Goal: Complete application form: Complete application form

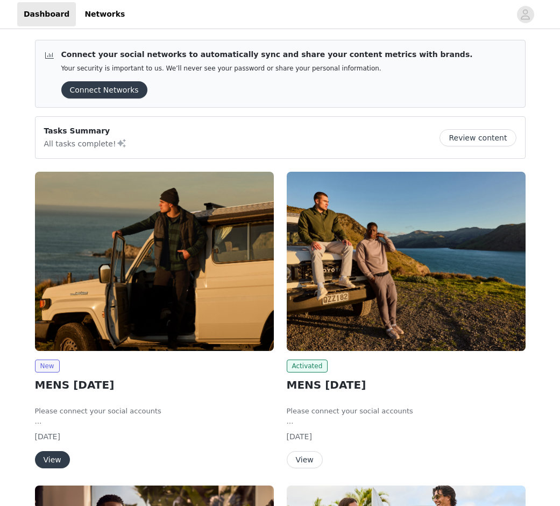
click at [150, 259] on img at bounding box center [154, 261] width 239 height 179
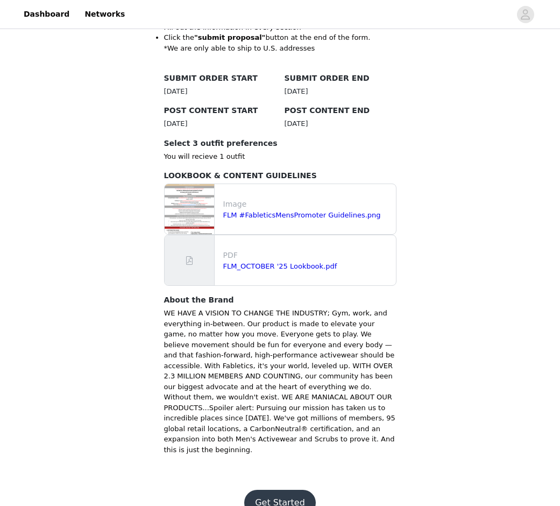
scroll to position [276, 0]
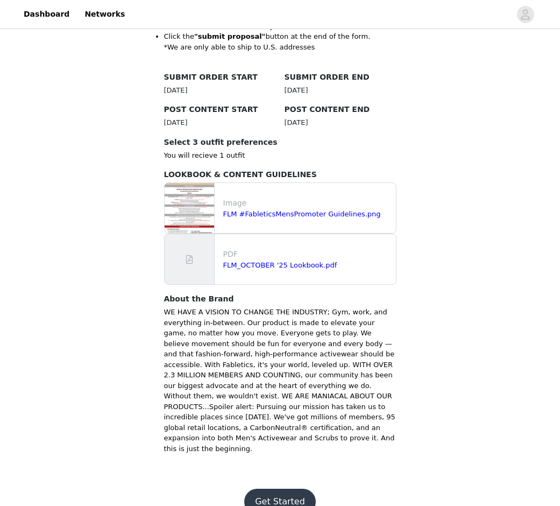
click at [286, 489] on button "Get Started" at bounding box center [280, 502] width 72 height 26
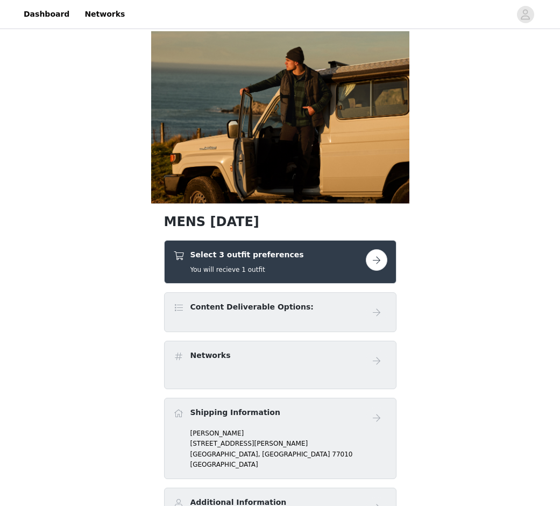
click at [374, 257] on button "button" at bounding box center [377, 260] width 22 height 22
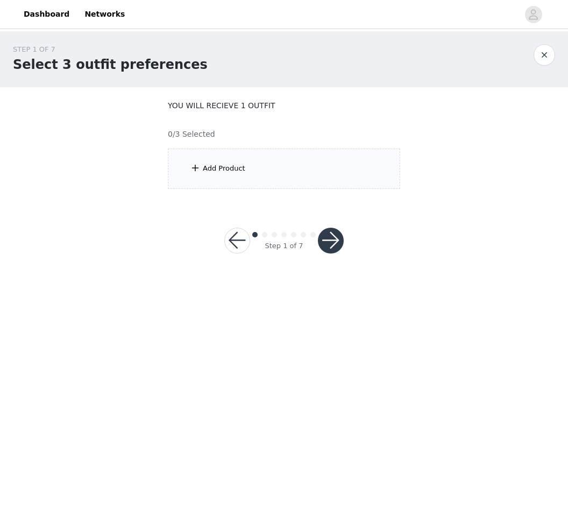
click at [299, 169] on div "Add Product" at bounding box center [284, 169] width 232 height 40
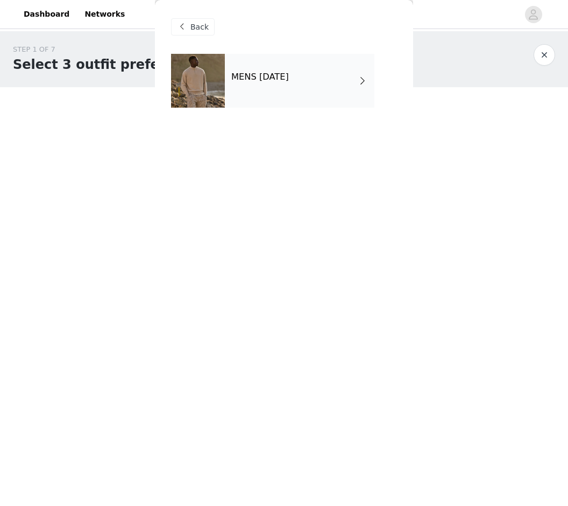
click at [255, 94] on div "MENS [DATE]" at bounding box center [300, 81] width 150 height 54
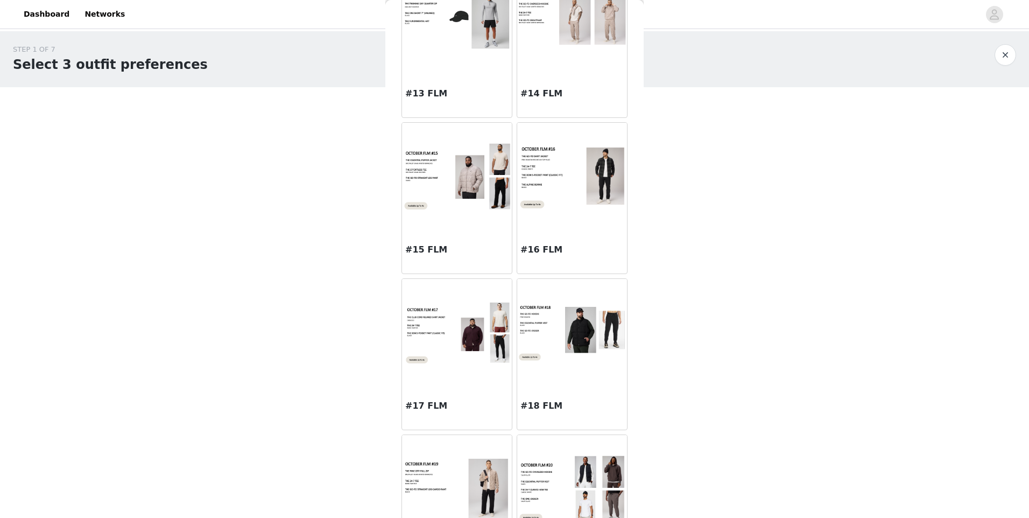
scroll to position [1095, 0]
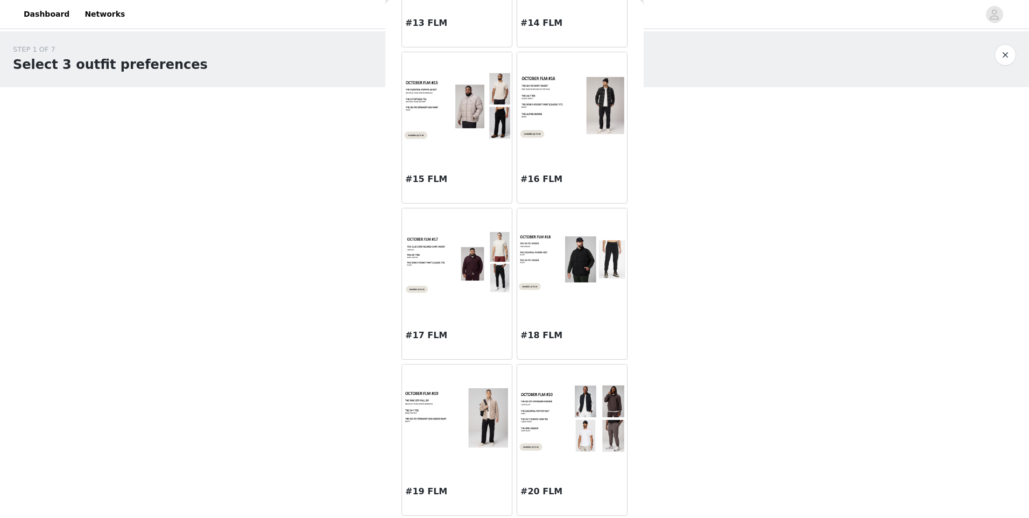
click at [441, 428] on img at bounding box center [457, 418] width 110 height 62
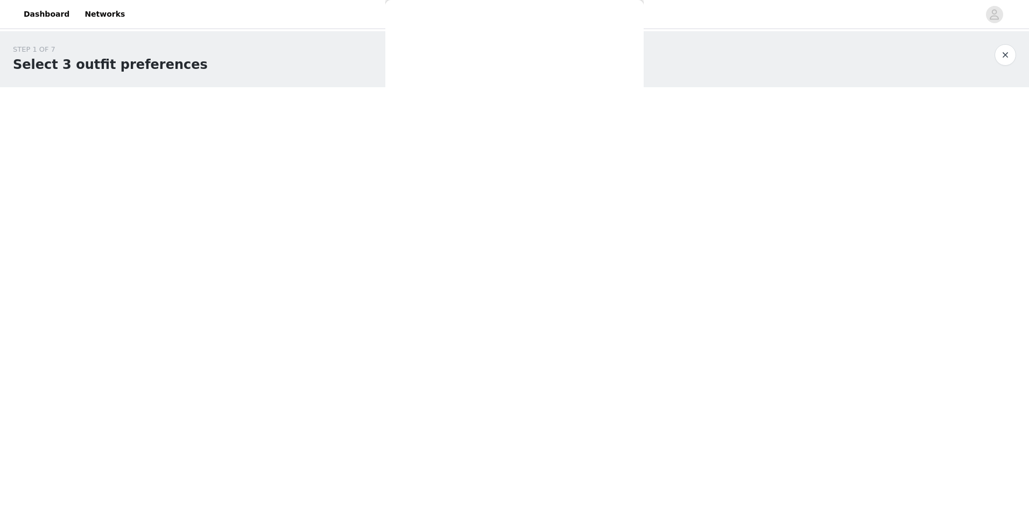
scroll to position [0, 0]
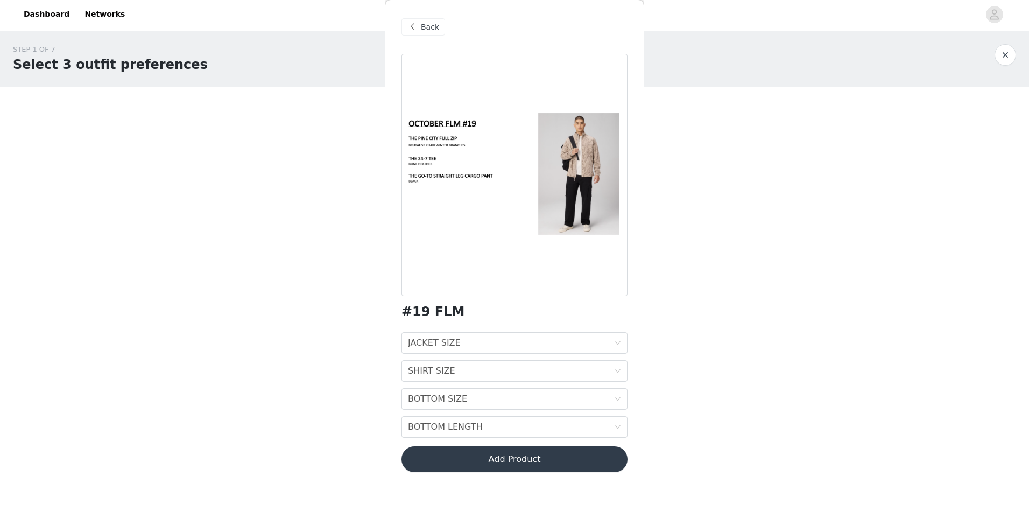
click at [524, 337] on div "JACKET SIZE JACKET SIZE" at bounding box center [511, 343] width 206 height 20
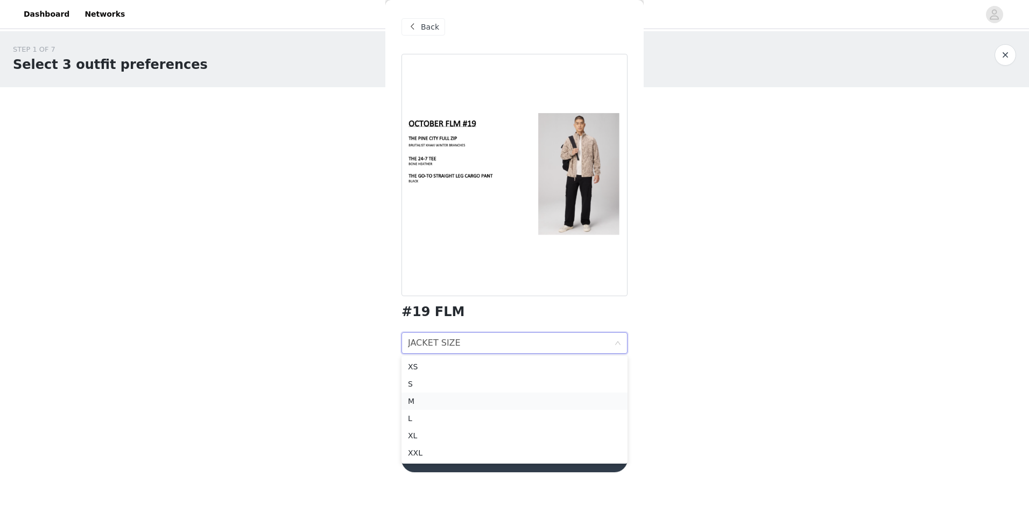
click at [499, 400] on div "M" at bounding box center [514, 401] width 213 height 12
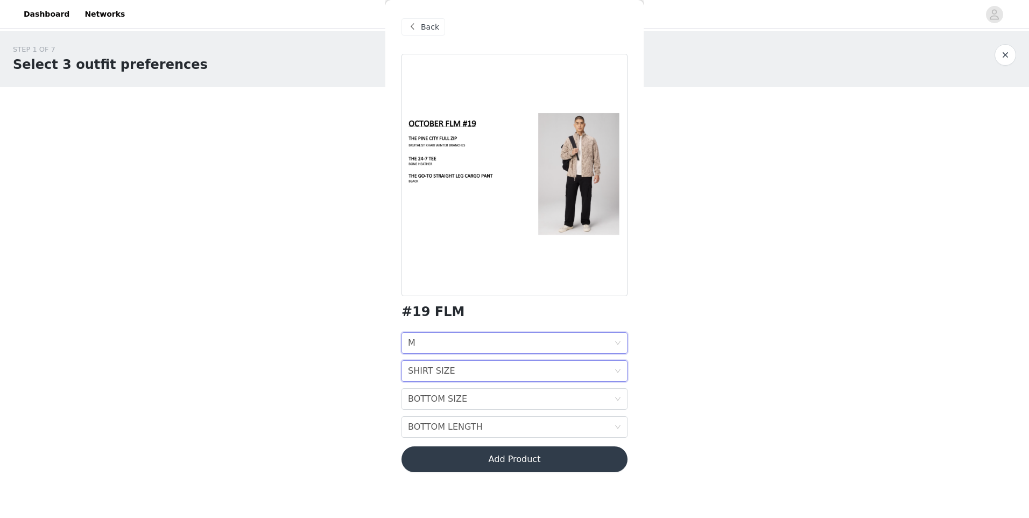
click at [484, 375] on div "SHIRT SIZE SHIRT SIZE" at bounding box center [511, 371] width 206 height 20
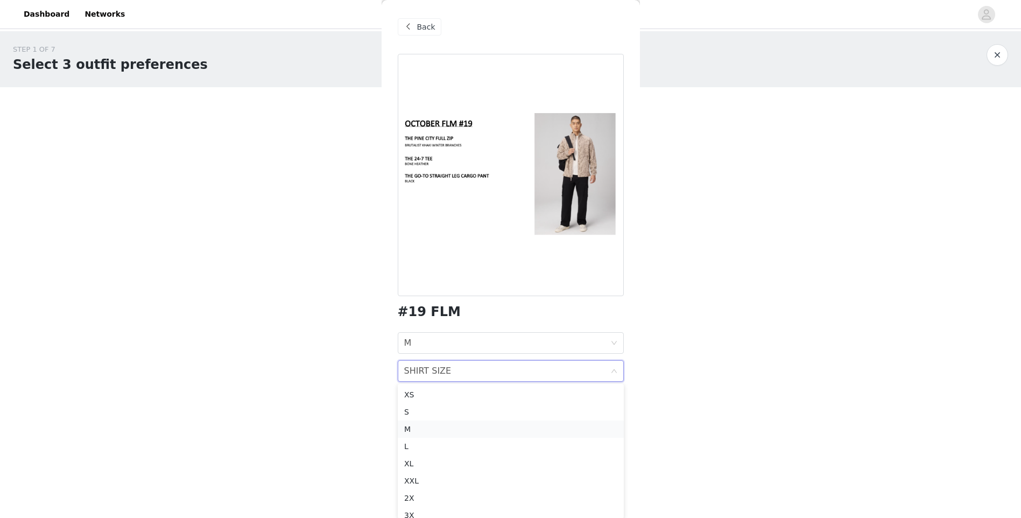
click at [463, 428] on div "M" at bounding box center [510, 429] width 213 height 12
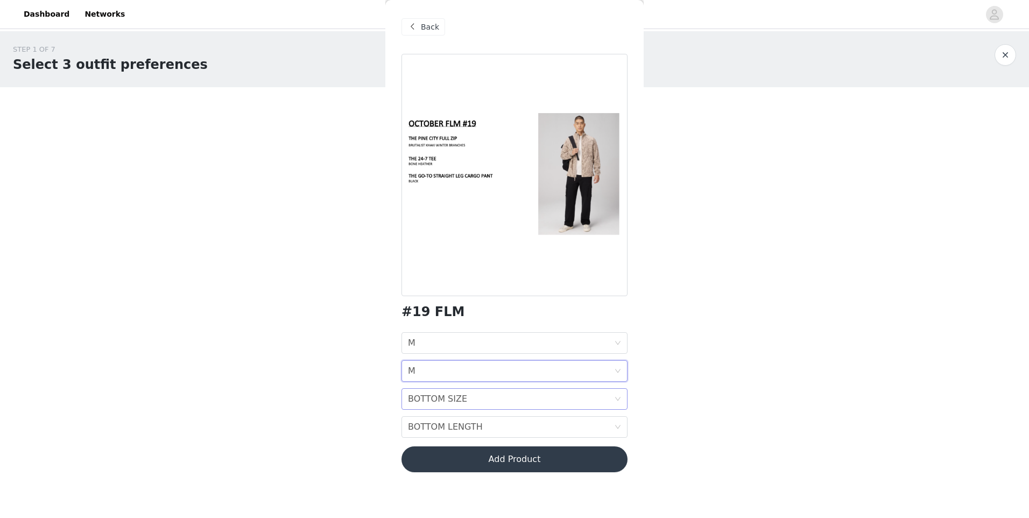
click at [460, 404] on div "BOTTOM SIZE" at bounding box center [437, 399] width 59 height 20
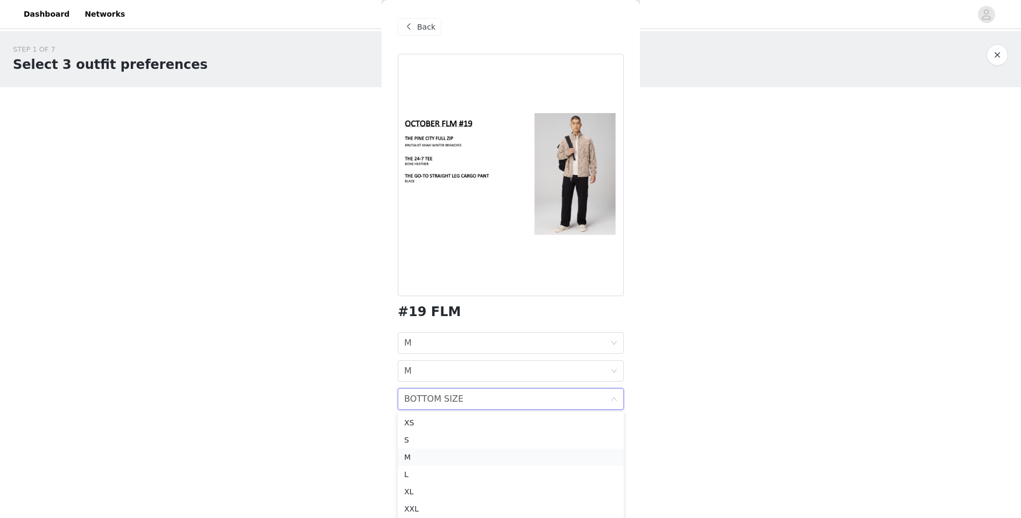
click at [451, 455] on div "M" at bounding box center [510, 457] width 213 height 12
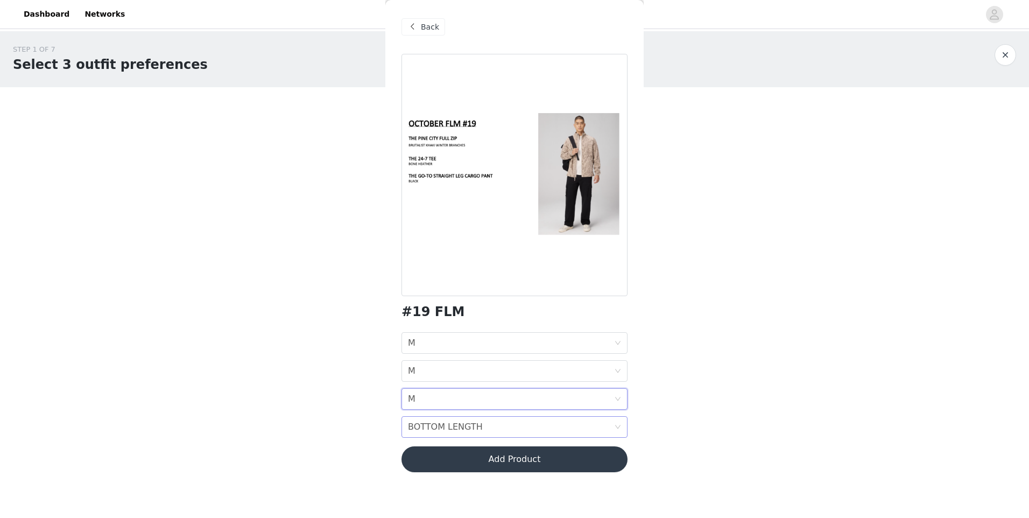
click at [448, 426] on div "BOTTOM LENGTH" at bounding box center [445, 427] width 75 height 20
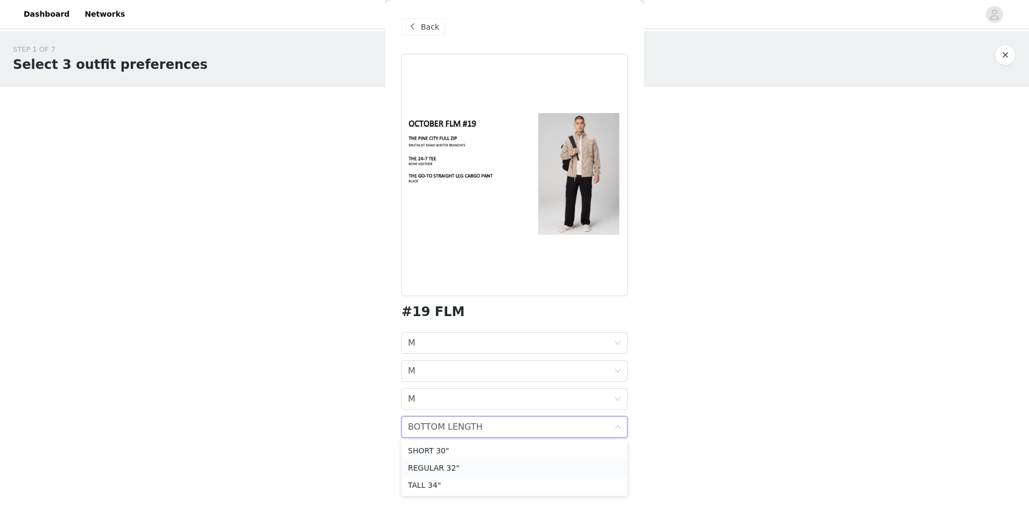
click at [445, 469] on div "REGULAR 32"" at bounding box center [514, 468] width 213 height 12
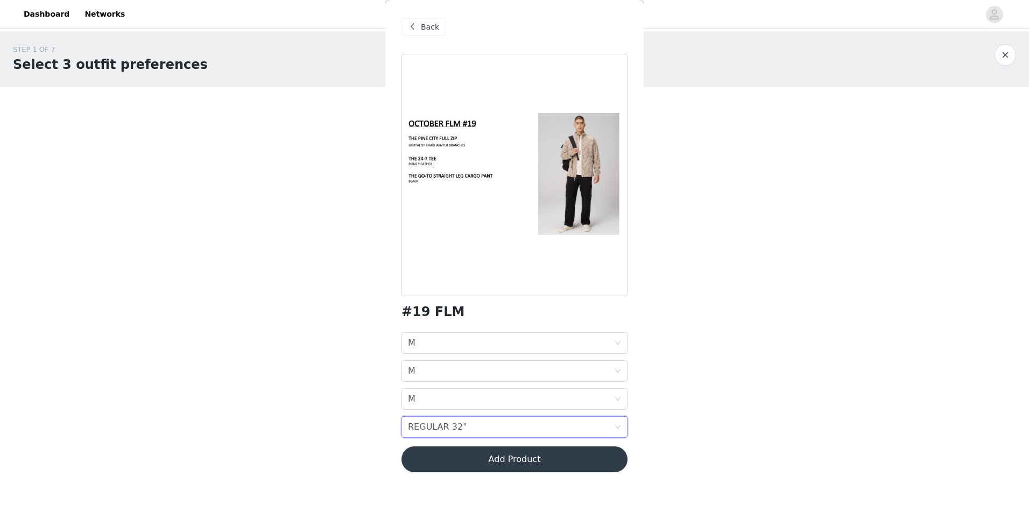
click at [446, 465] on button "Add Product" at bounding box center [514, 459] width 226 height 26
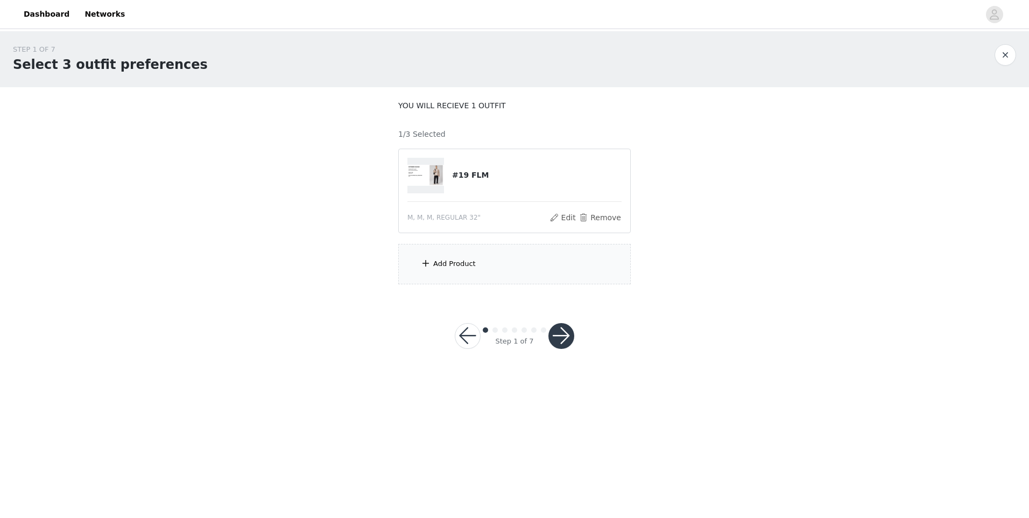
click at [452, 252] on div "Add Product" at bounding box center [514, 264] width 232 height 40
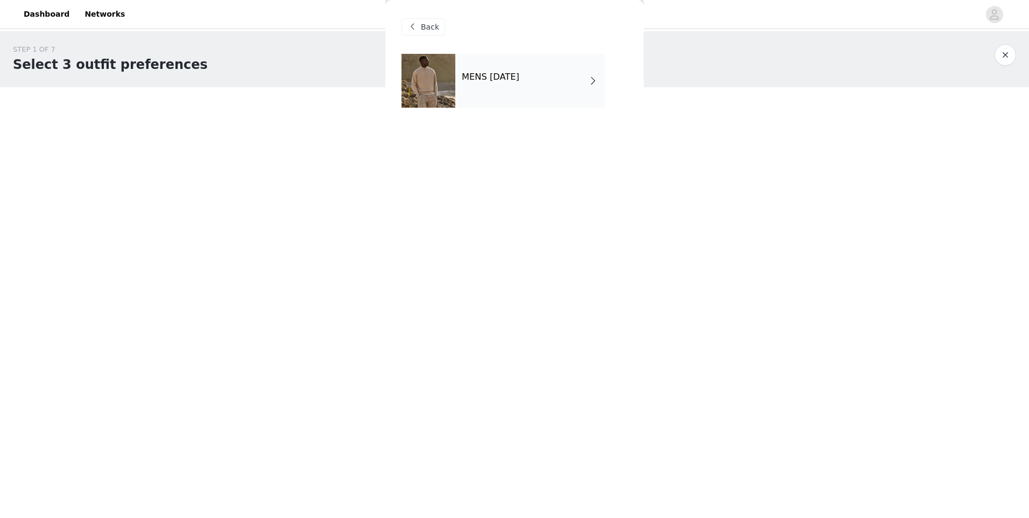
click at [514, 70] on div "MENS [DATE]" at bounding box center [530, 81] width 150 height 54
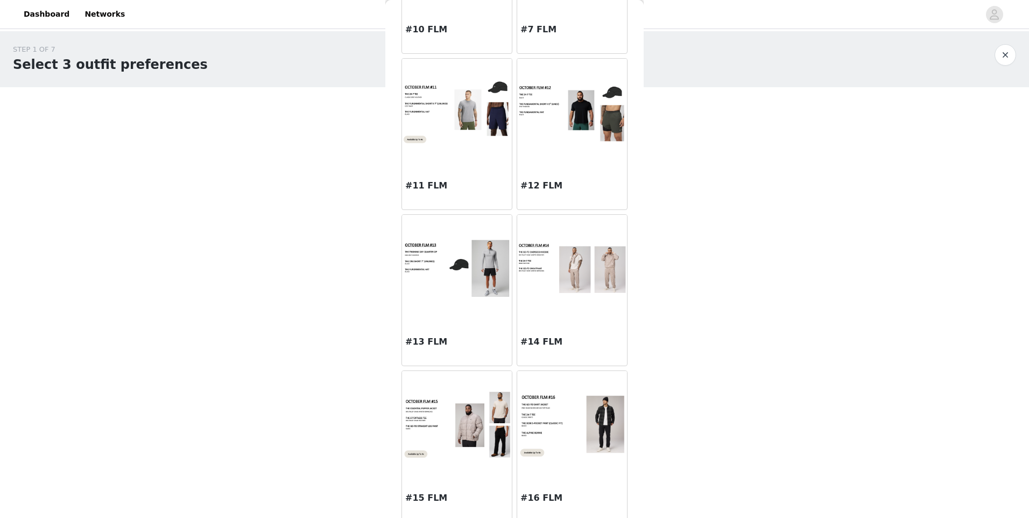
scroll to position [1095, 0]
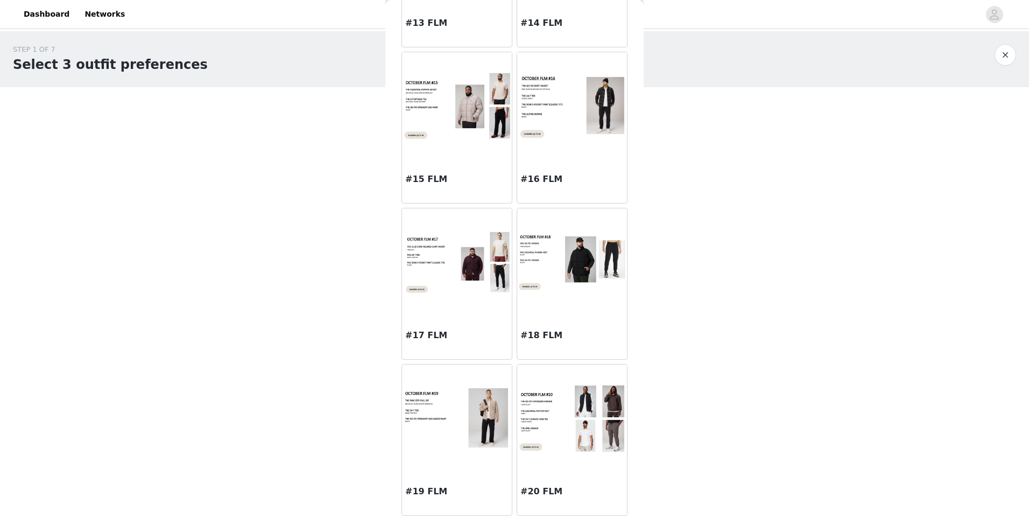
click at [445, 121] on img at bounding box center [457, 106] width 110 height 69
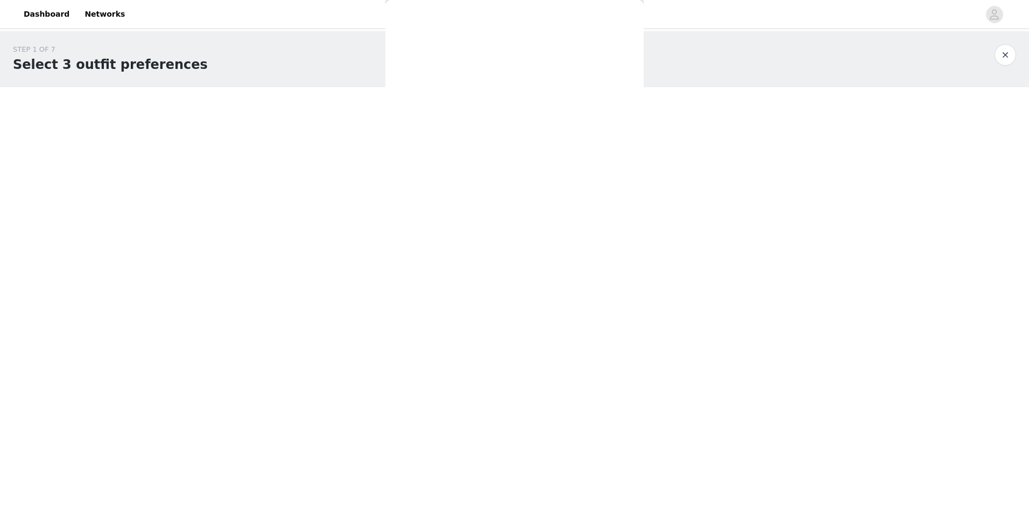
scroll to position [0, 0]
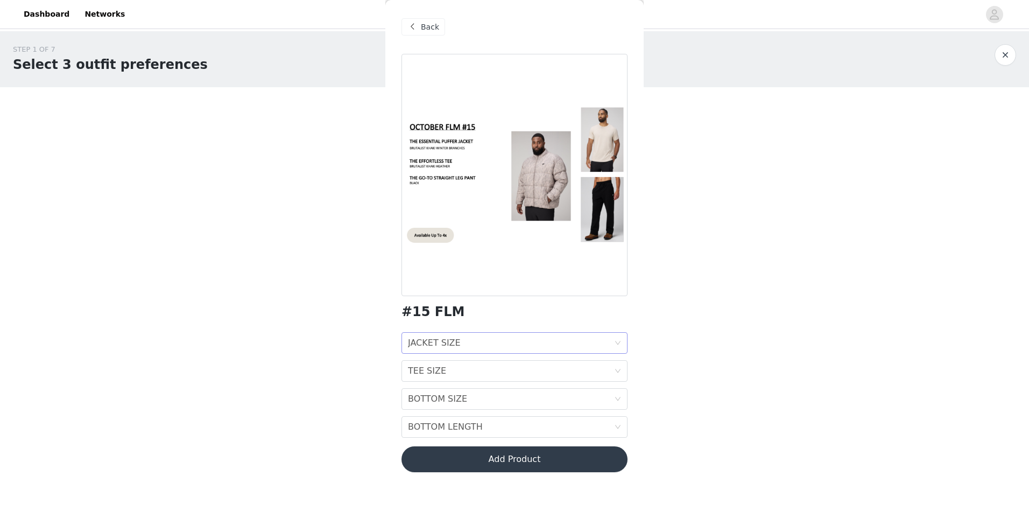
click at [450, 343] on div "JACKET SIZE" at bounding box center [434, 343] width 53 height 20
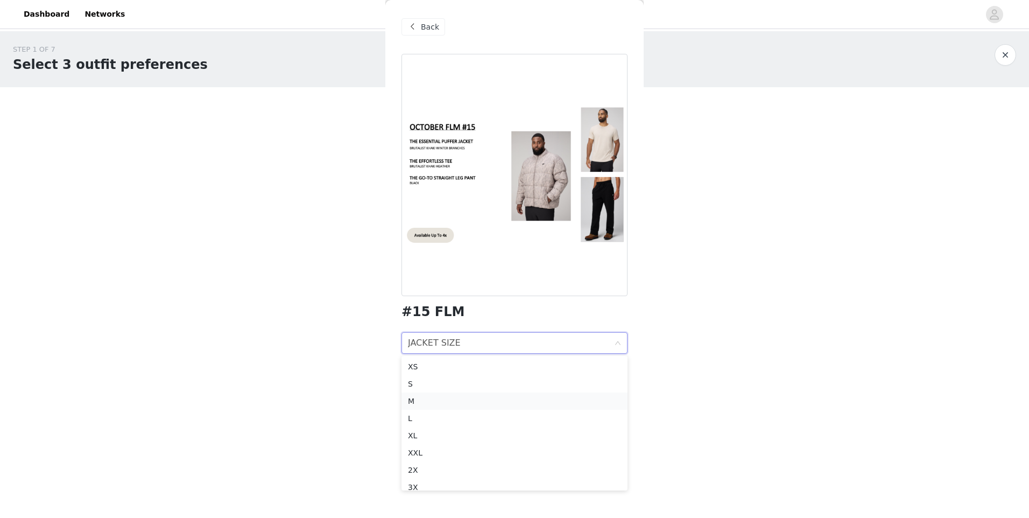
click at [425, 403] on div "M" at bounding box center [514, 401] width 213 height 12
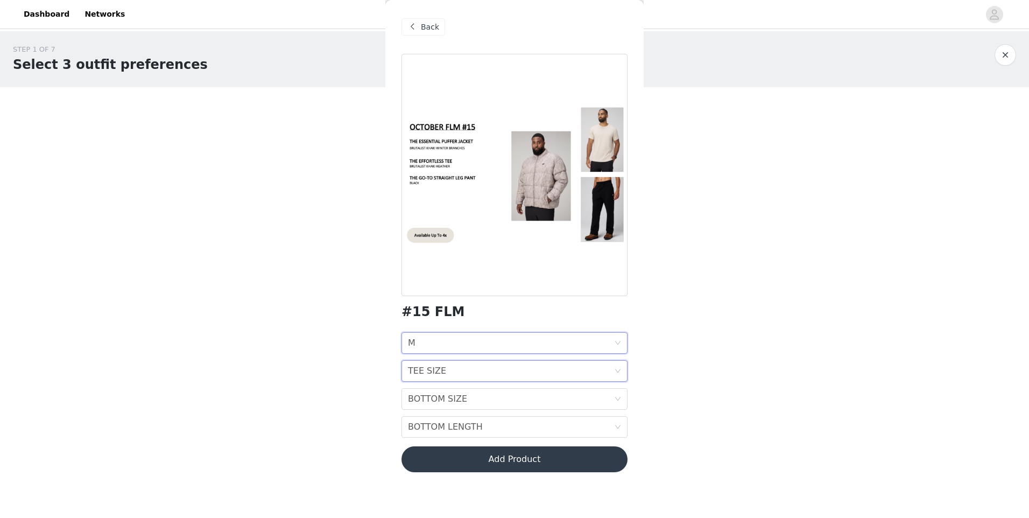
click at [428, 367] on div "TEE SIZE" at bounding box center [427, 371] width 38 height 20
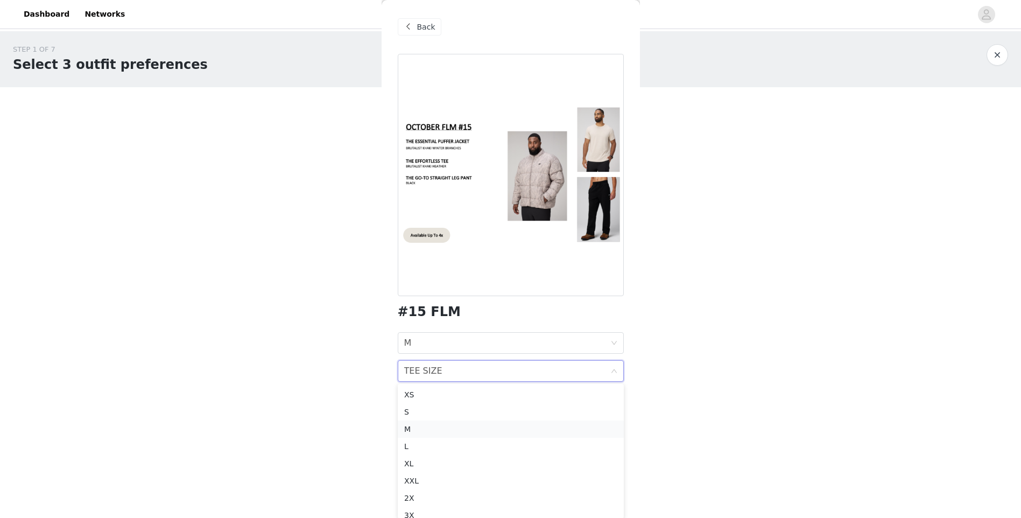
click at [424, 428] on div "M" at bounding box center [510, 429] width 213 height 12
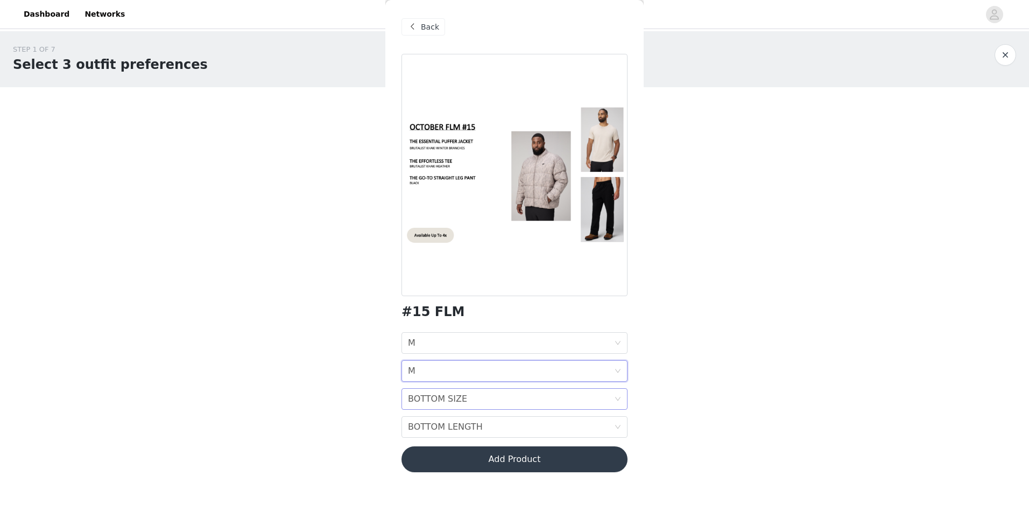
click at [421, 400] on div "BOTTOM SIZE" at bounding box center [437, 399] width 59 height 20
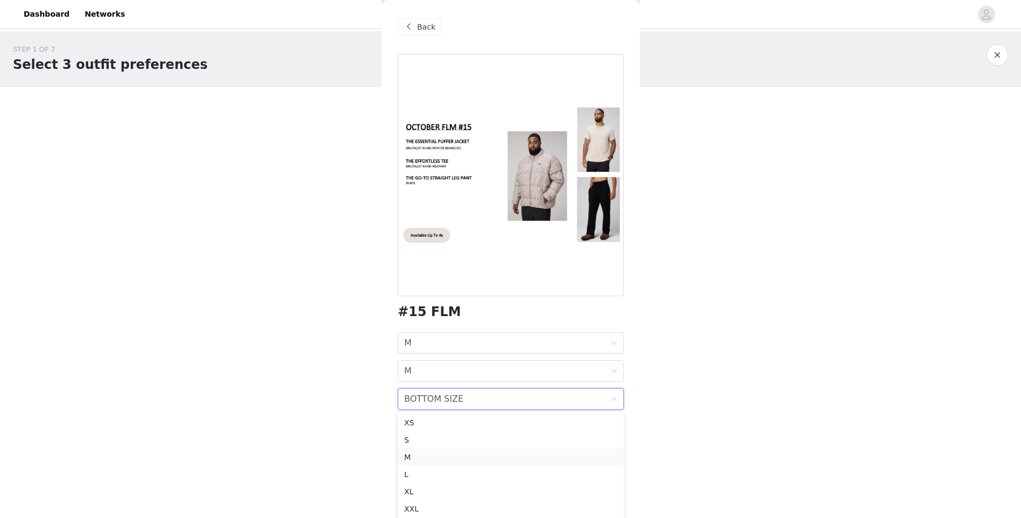
click at [429, 460] on div "M" at bounding box center [510, 457] width 213 height 12
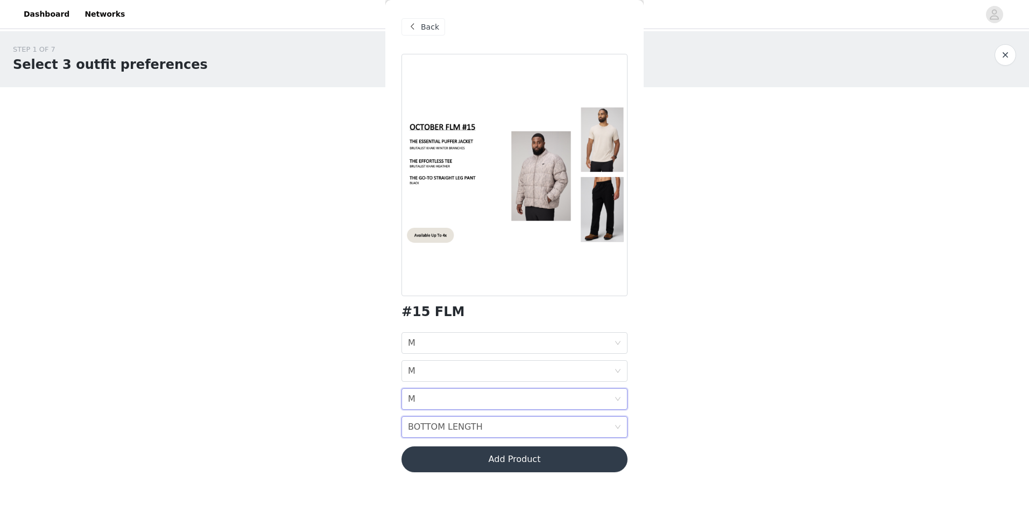
click at [426, 429] on div "BOTTOM LENGTH" at bounding box center [445, 427] width 75 height 20
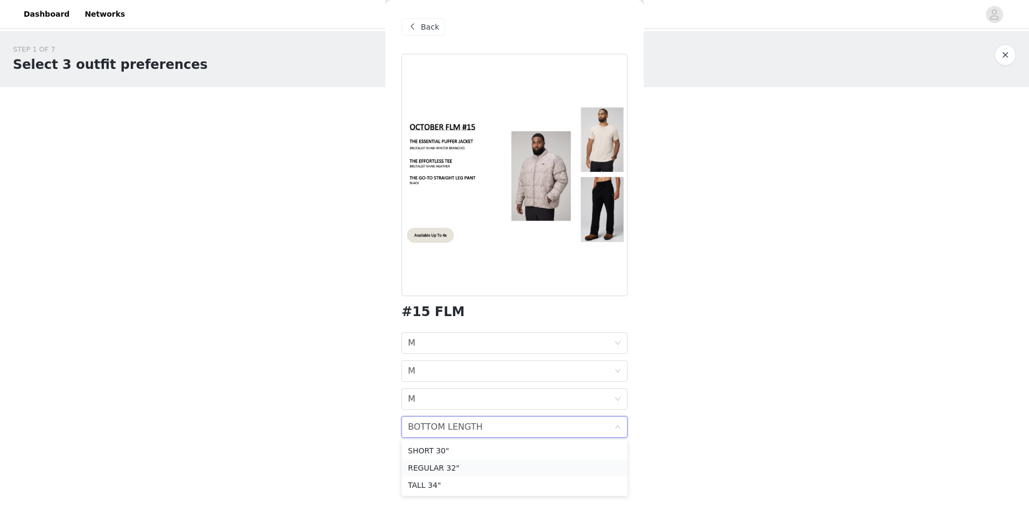
click at [429, 470] on div "REGULAR 32"" at bounding box center [514, 468] width 213 height 12
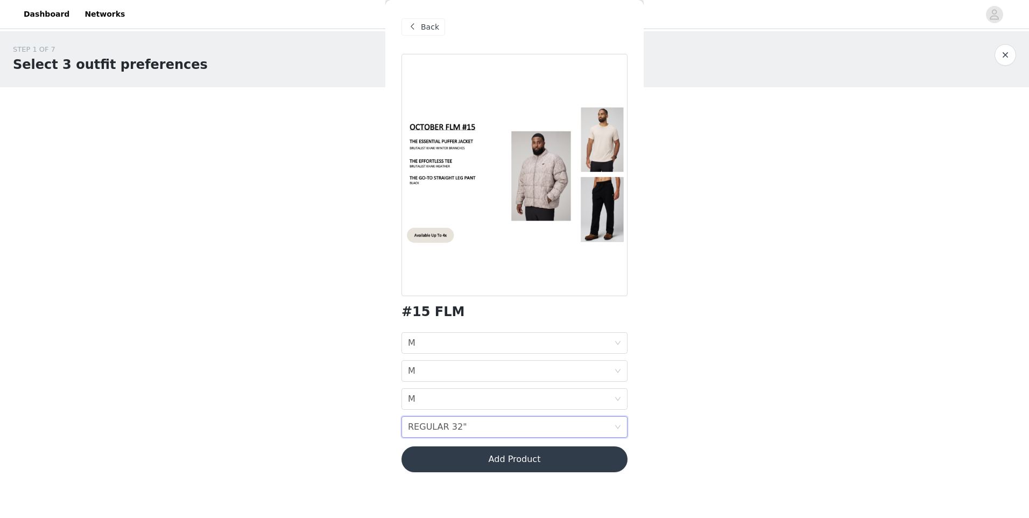
click at [457, 470] on button "Add Product" at bounding box center [514, 459] width 226 height 26
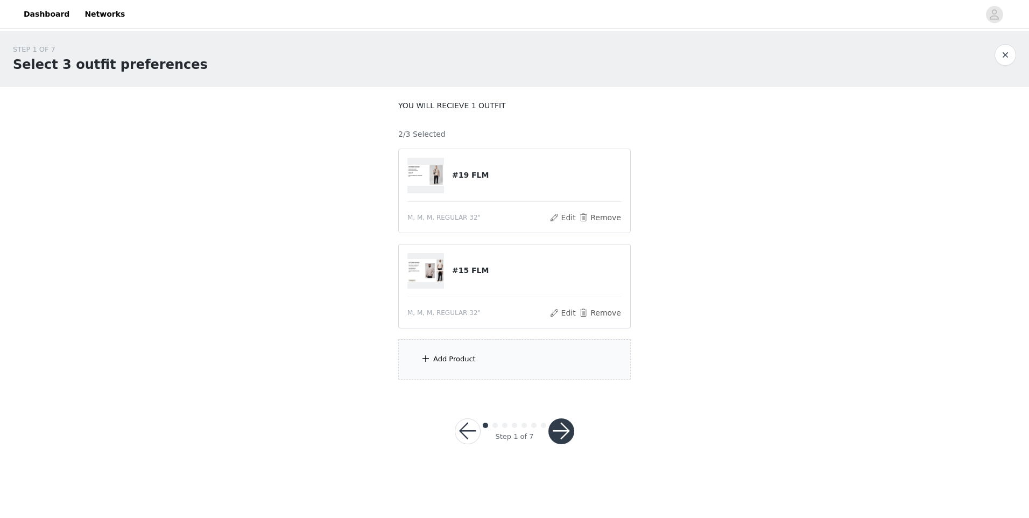
click at [481, 358] on div "Add Product" at bounding box center [514, 359] width 232 height 40
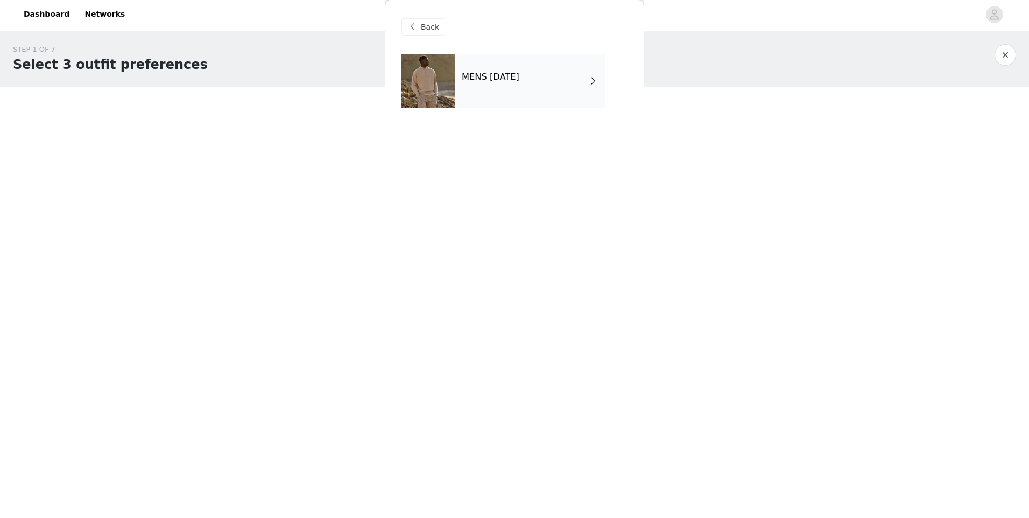
click at [501, 83] on div "MENS [DATE]" at bounding box center [530, 81] width 150 height 54
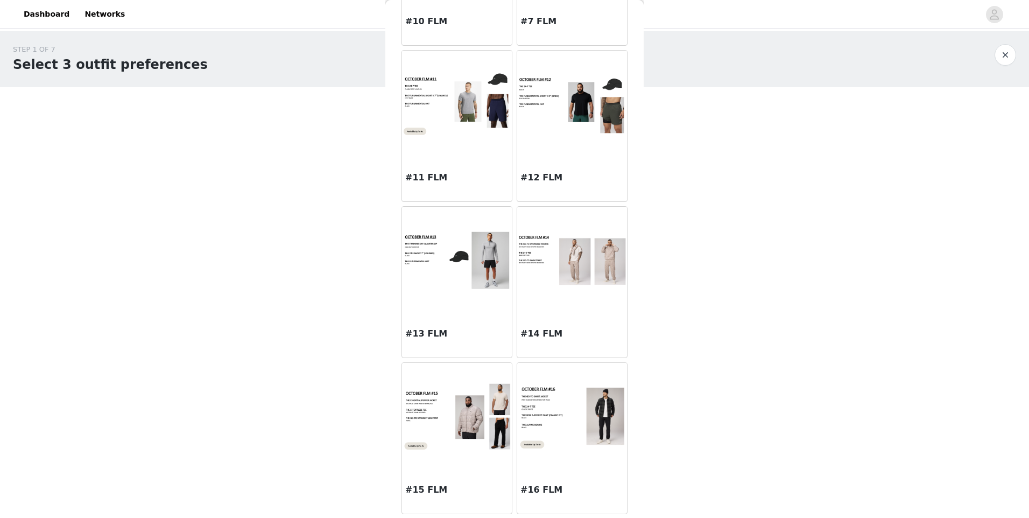
scroll to position [772, 0]
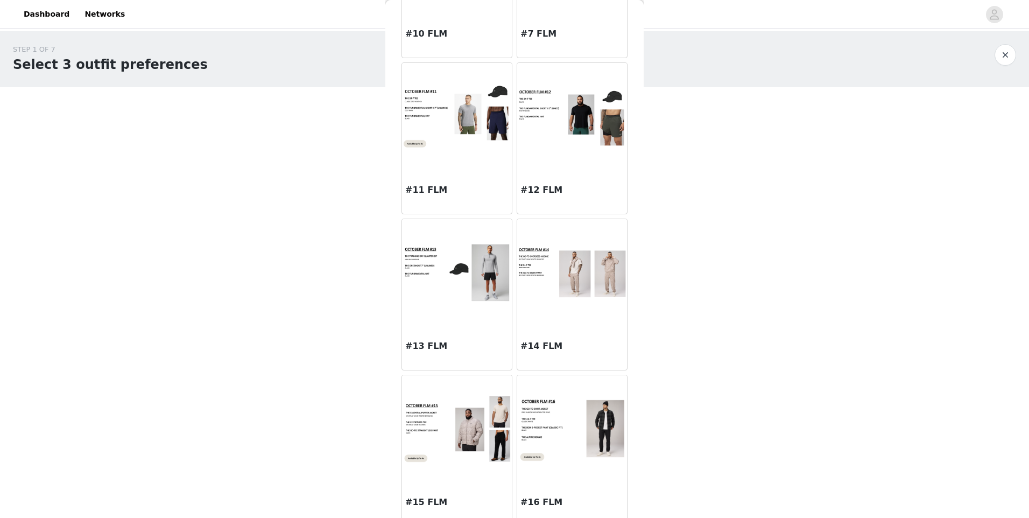
drag, startPoint x: 595, startPoint y: 335, endPoint x: 783, endPoint y: 427, distance: 209.6
click at [560, 427] on div "STEP 1 OF 7 Select 3 outfit preferences YOU WILL RECIEVE 1 OUTFIT 2/3 Selected …" at bounding box center [514, 250] width 1029 height 439
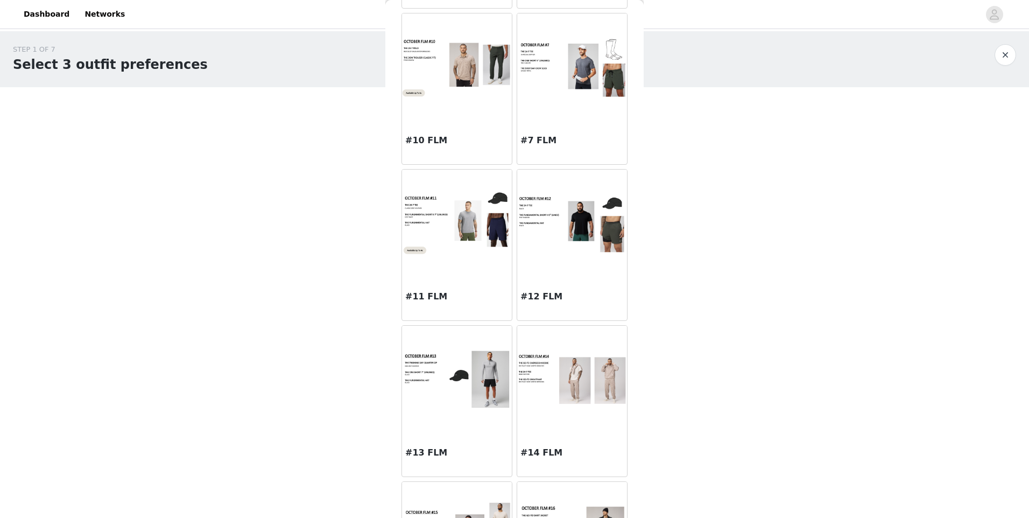
scroll to position [664, 0]
click at [560, 400] on img at bounding box center [572, 380] width 110 height 55
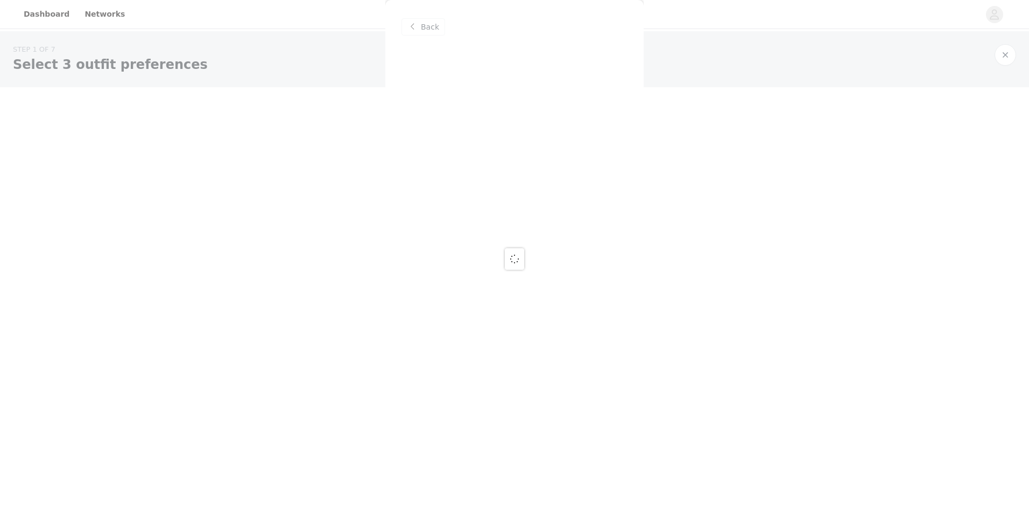
scroll to position [0, 0]
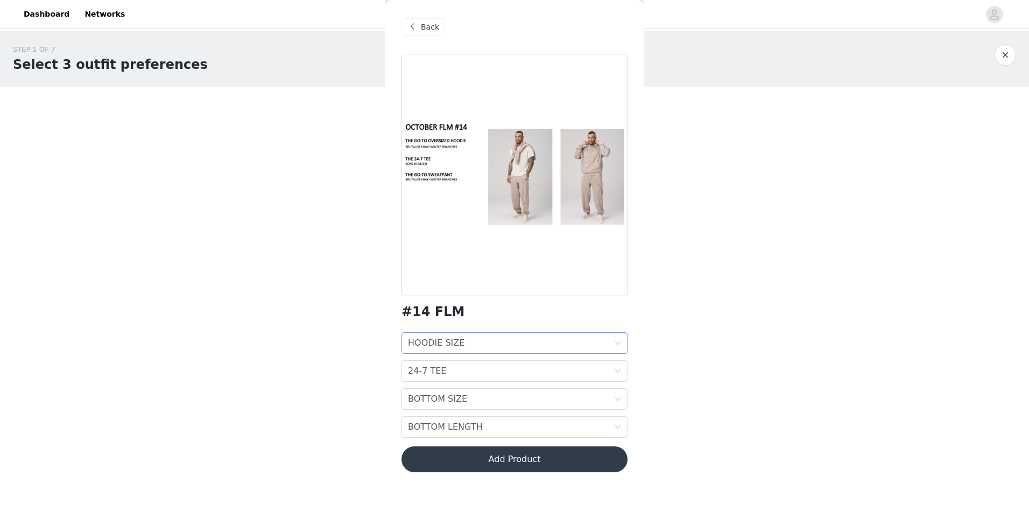
click at [448, 341] on div "HOODIE SIZE" at bounding box center [436, 343] width 57 height 20
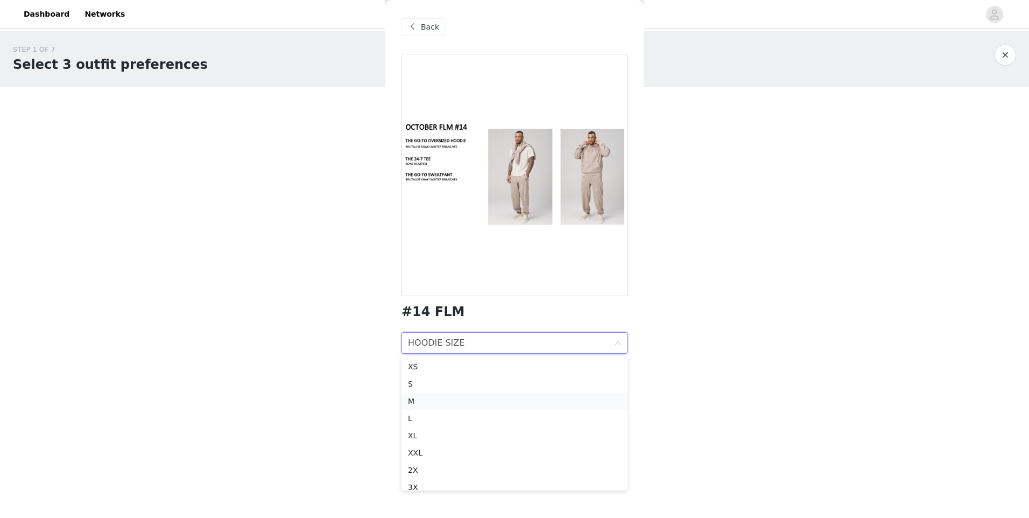
click at [439, 396] on div "M" at bounding box center [514, 401] width 213 height 12
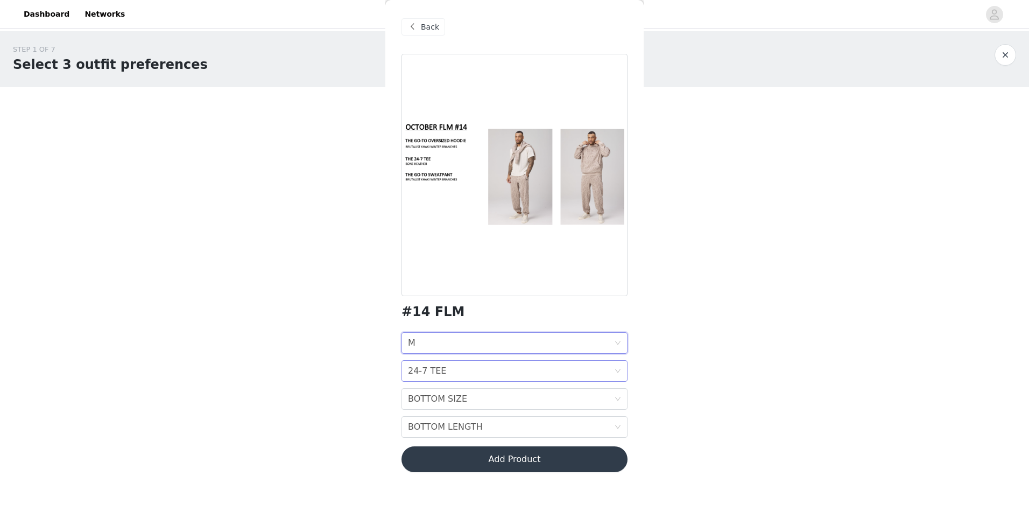
click at [426, 371] on div "24-7 TEE" at bounding box center [427, 371] width 38 height 20
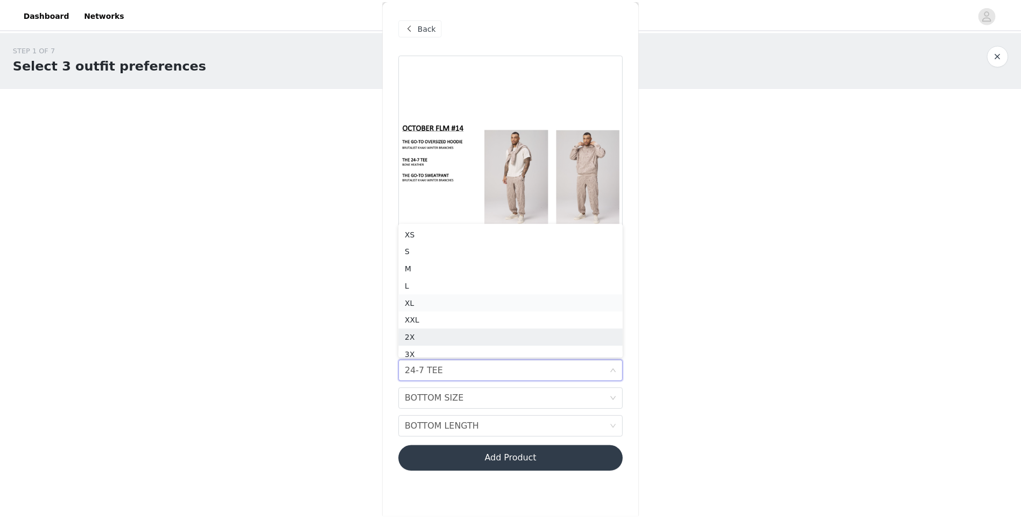
scroll to position [5, 0]
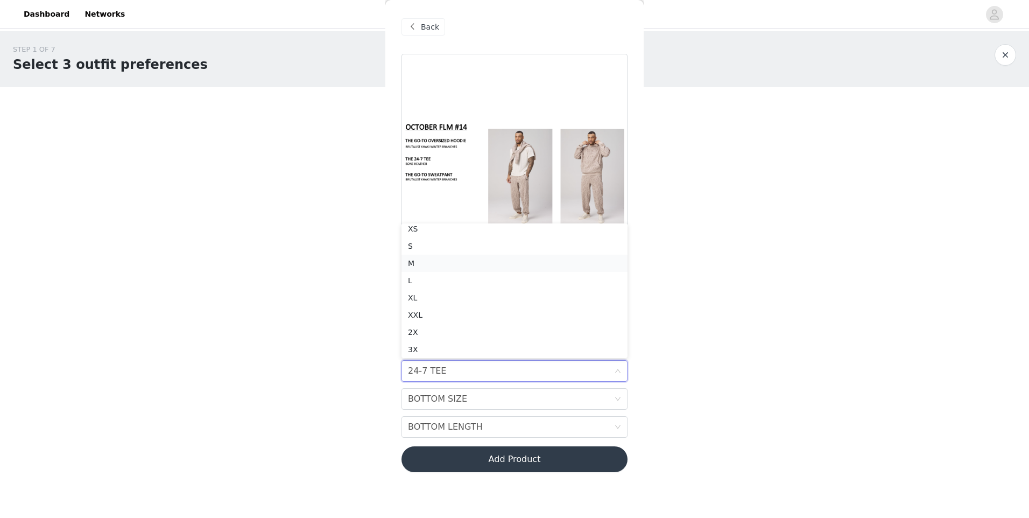
click at [421, 260] on div "M" at bounding box center [514, 263] width 213 height 12
click at [445, 403] on div "BOTTOM SIZE" at bounding box center [437, 399] width 59 height 20
click at [430, 323] on div "M" at bounding box center [514, 324] width 213 height 12
click at [453, 429] on div "BOTTOM LENGTH" at bounding box center [445, 427] width 75 height 20
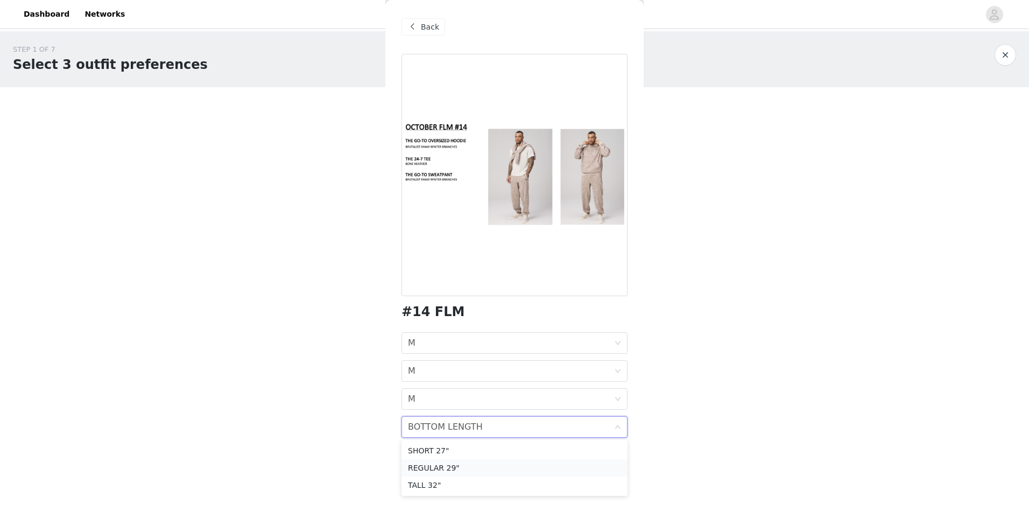
click at [442, 463] on div "REGULAR 29"" at bounding box center [514, 468] width 213 height 12
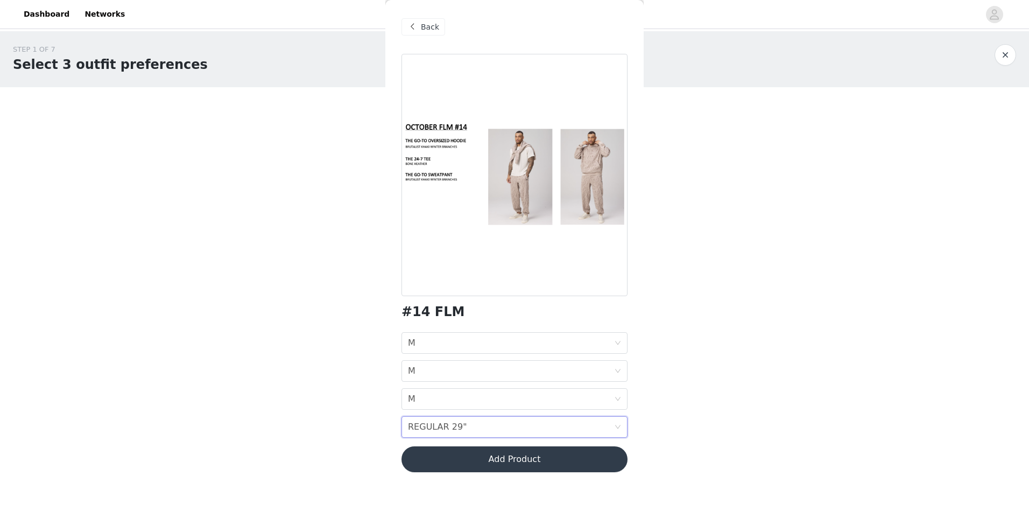
click at [453, 463] on button "Add Product" at bounding box center [514, 459] width 226 height 26
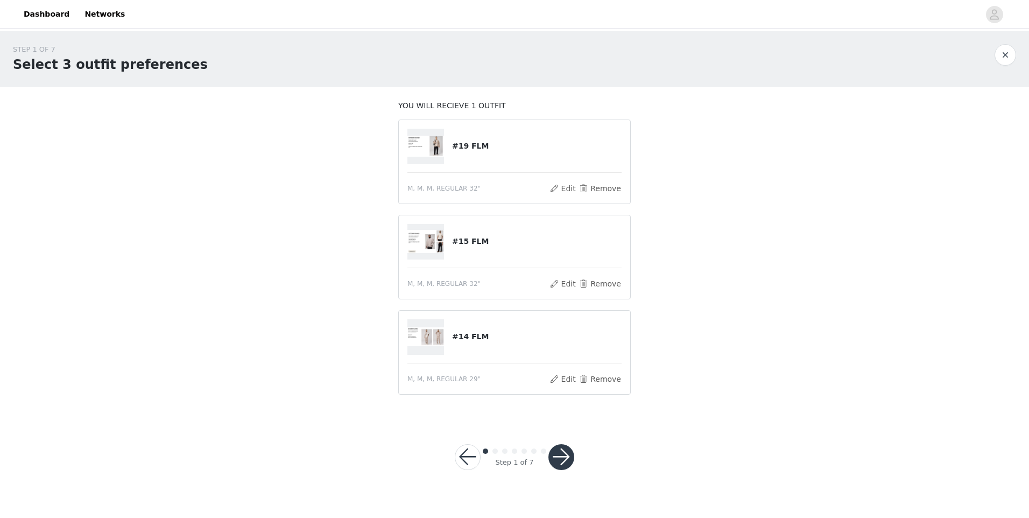
click at [557, 462] on button "button" at bounding box center [561, 457] width 26 height 26
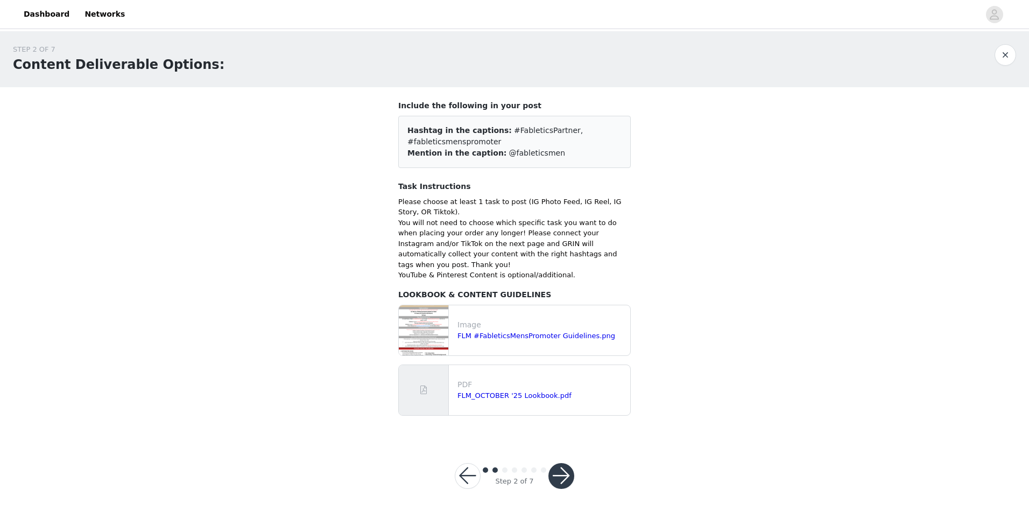
click at [558, 464] on button "button" at bounding box center [561, 476] width 26 height 26
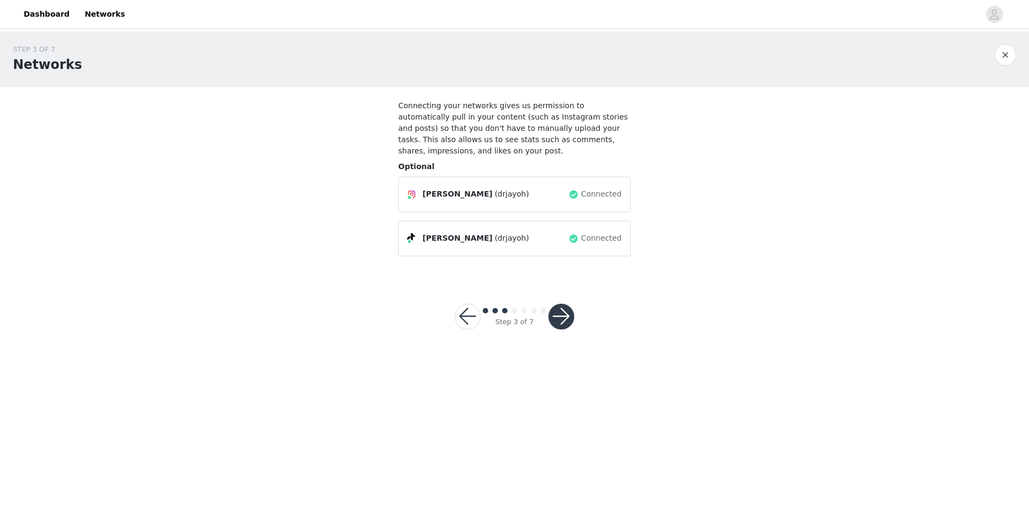
click at [560, 309] on button "button" at bounding box center [561, 317] width 26 height 26
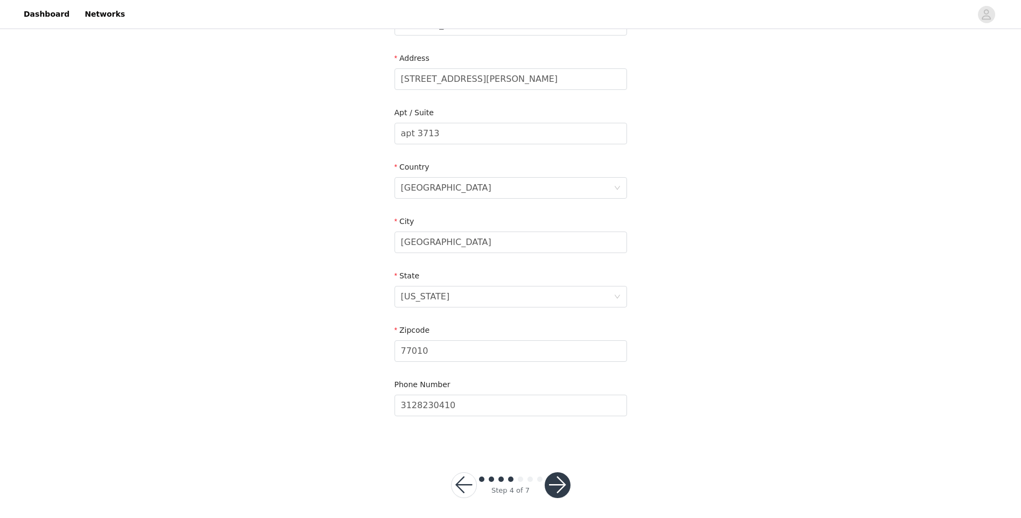
scroll to position [216, 0]
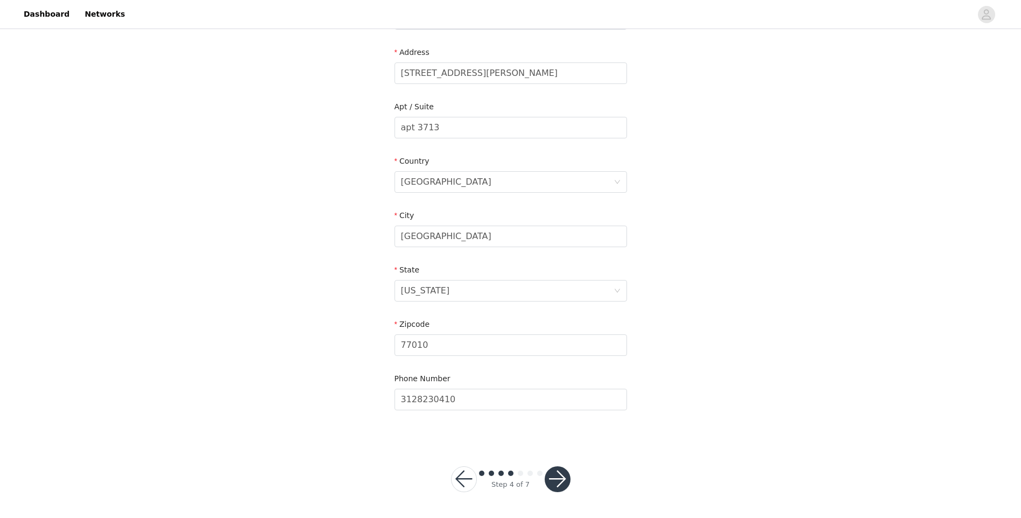
click at [560, 480] on button "button" at bounding box center [558, 479] width 26 height 26
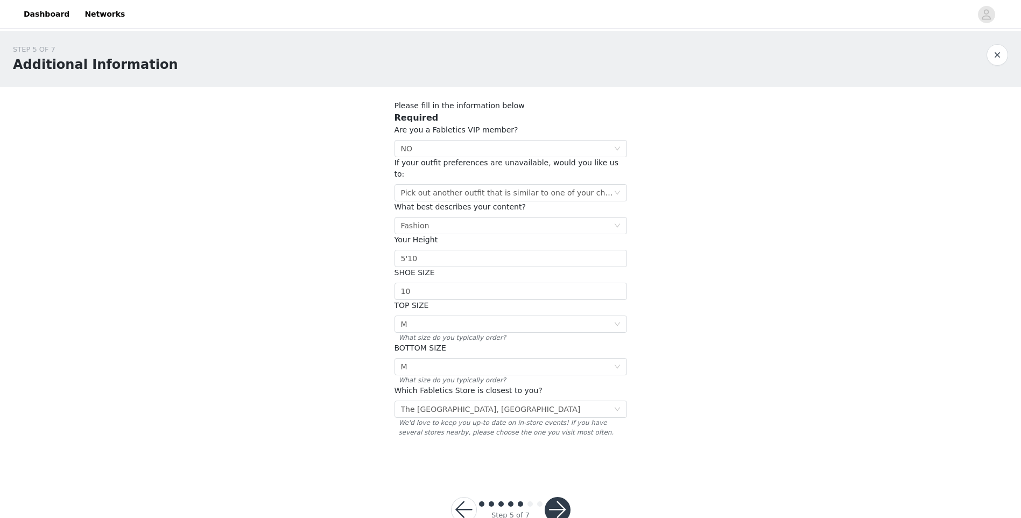
click at [560, 502] on button "button" at bounding box center [558, 510] width 26 height 26
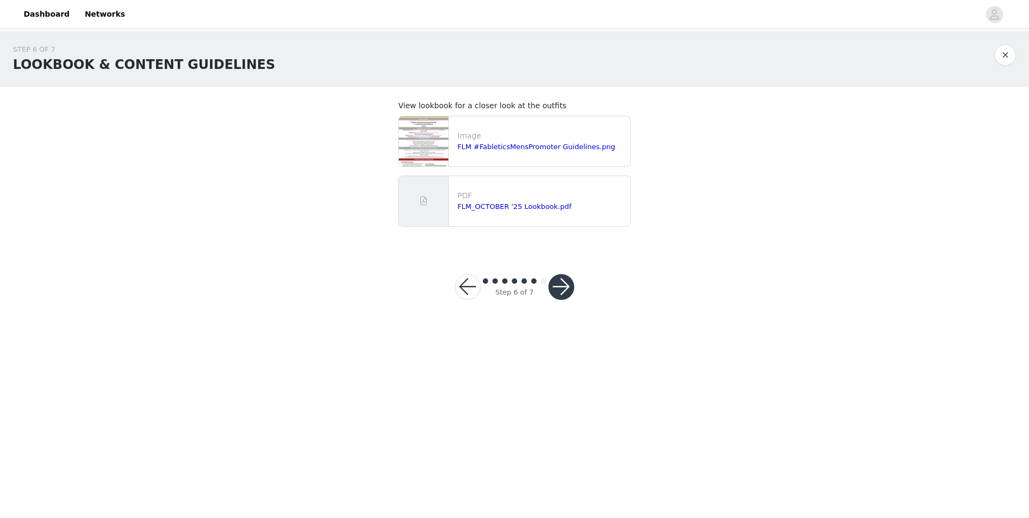
click at [560, 283] on button "button" at bounding box center [561, 287] width 26 height 26
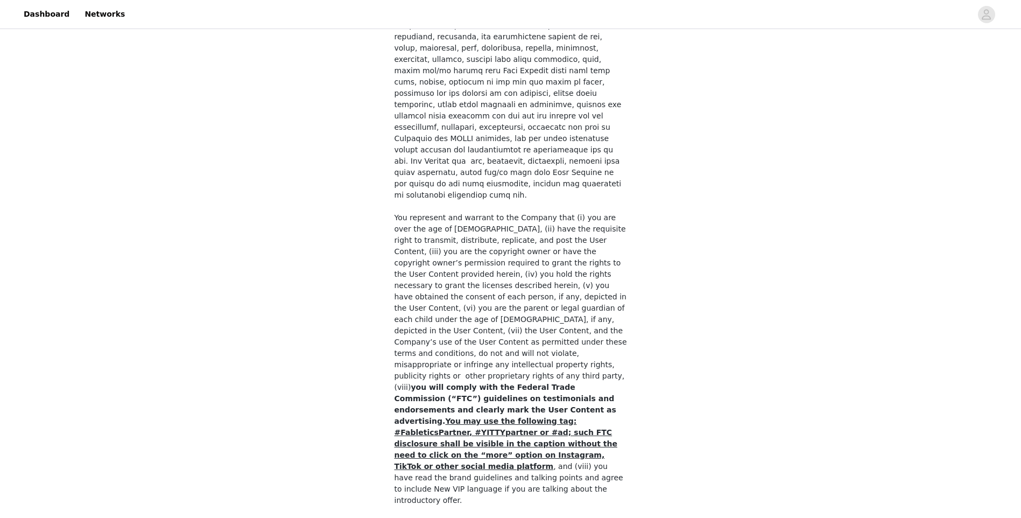
scroll to position [737, 0]
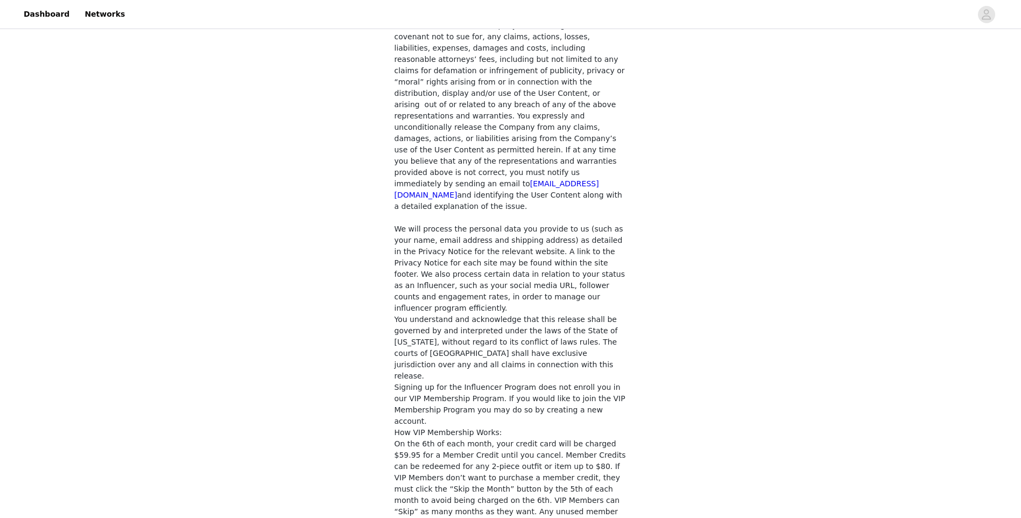
checkbox input "true"
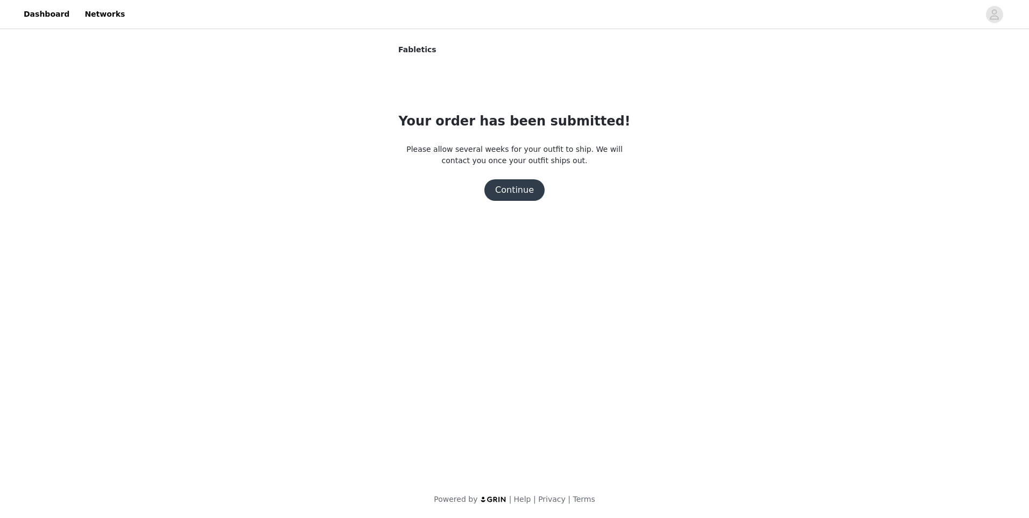
click at [504, 194] on button "Continue" at bounding box center [514, 190] width 60 height 22
